Goal: Find specific page/section: Find specific page/section

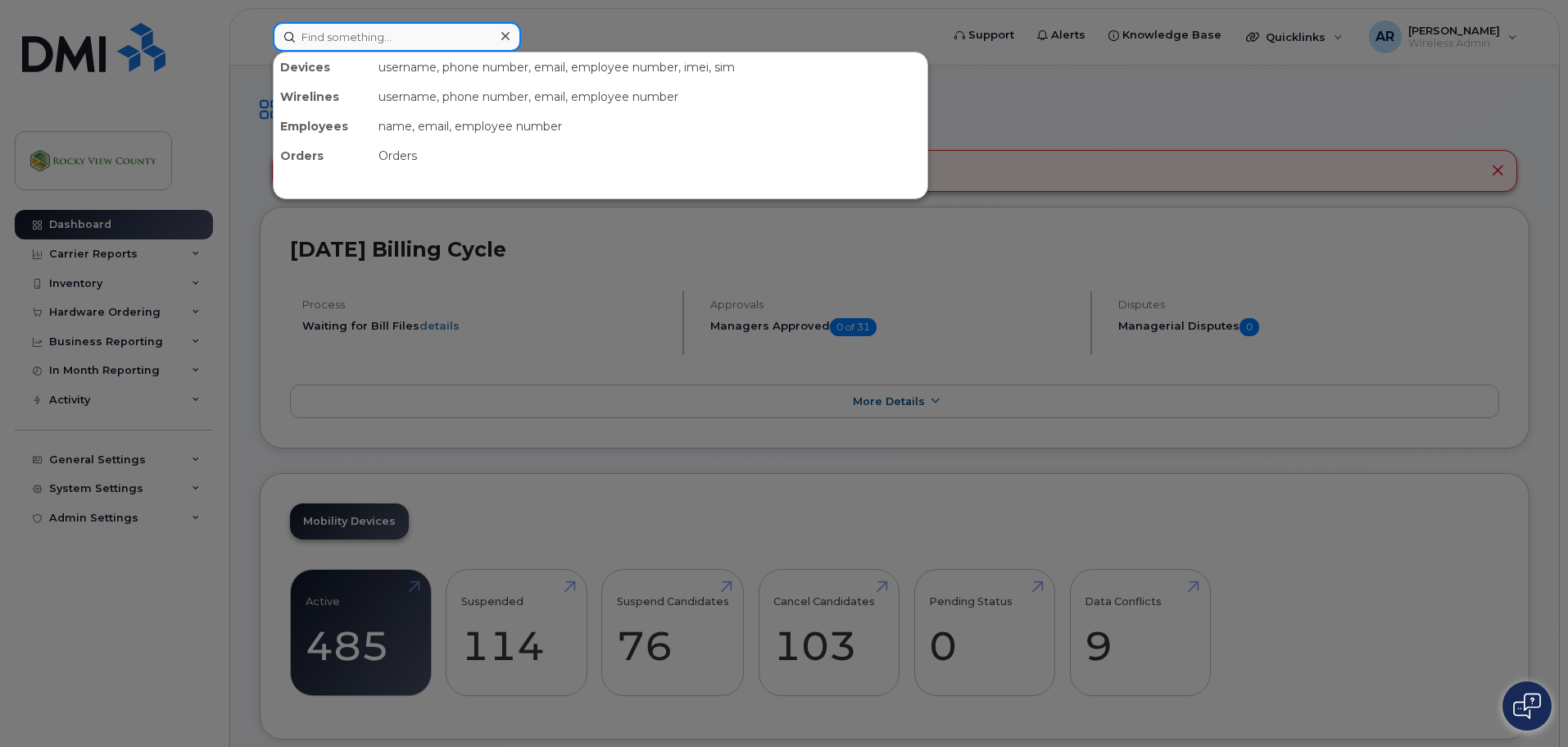
click at [342, 35] on input at bounding box center [397, 37] width 248 height 30
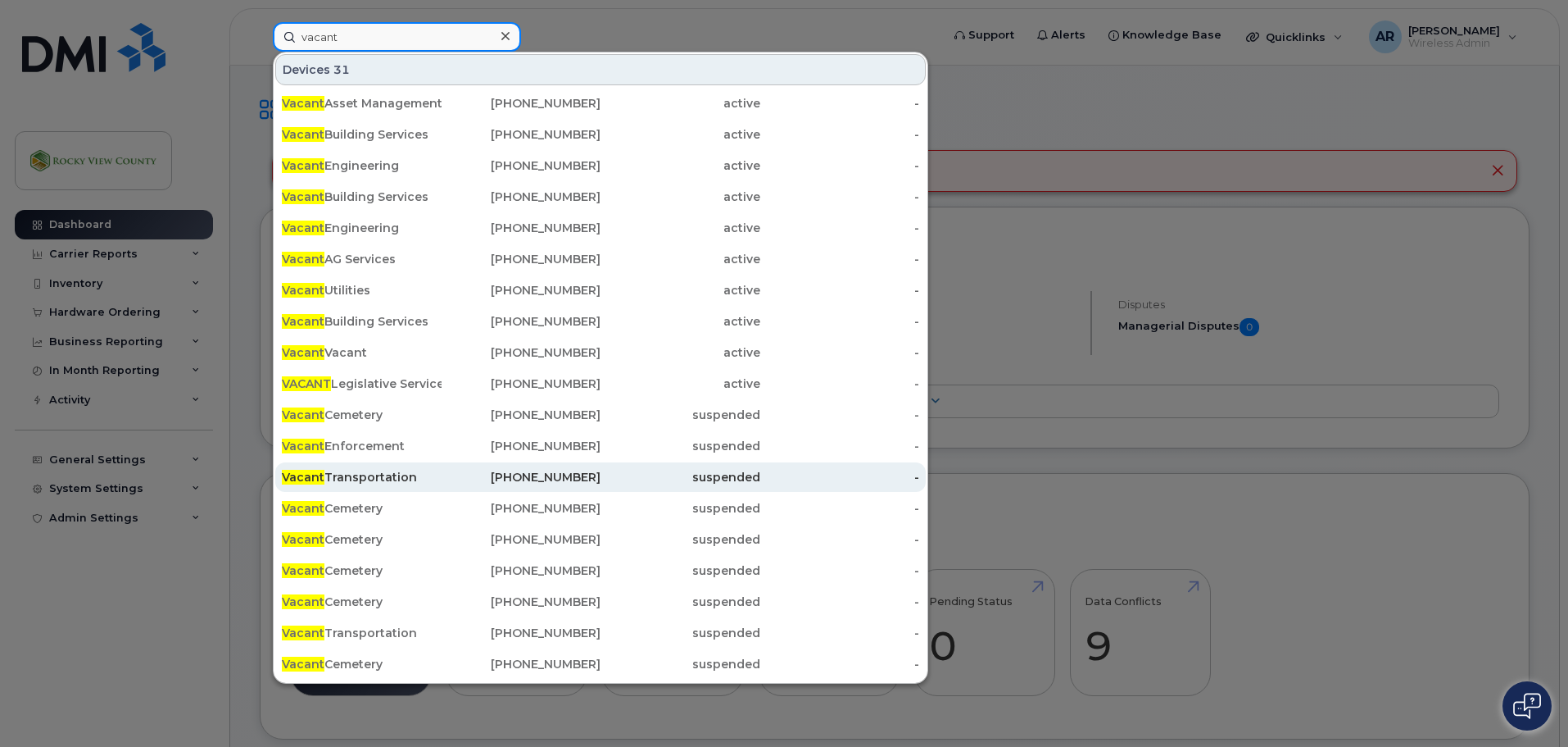
type input "vacant"
click at [386, 478] on div "Vacant Transportation" at bounding box center [362, 477] width 160 height 16
